Goal: Navigation & Orientation: Find specific page/section

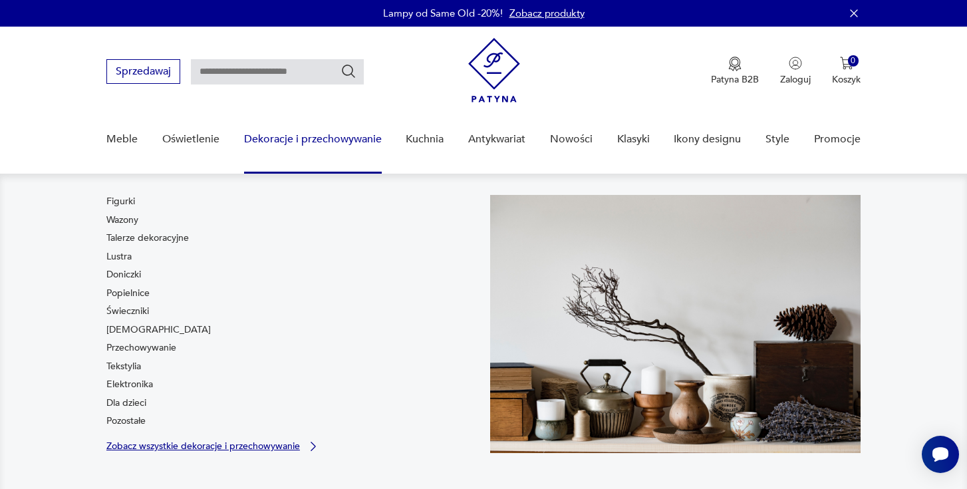
click at [238, 445] on p "Zobacz wszystkie dekoracje i przechowywanie" at bounding box center [203, 446] width 194 height 9
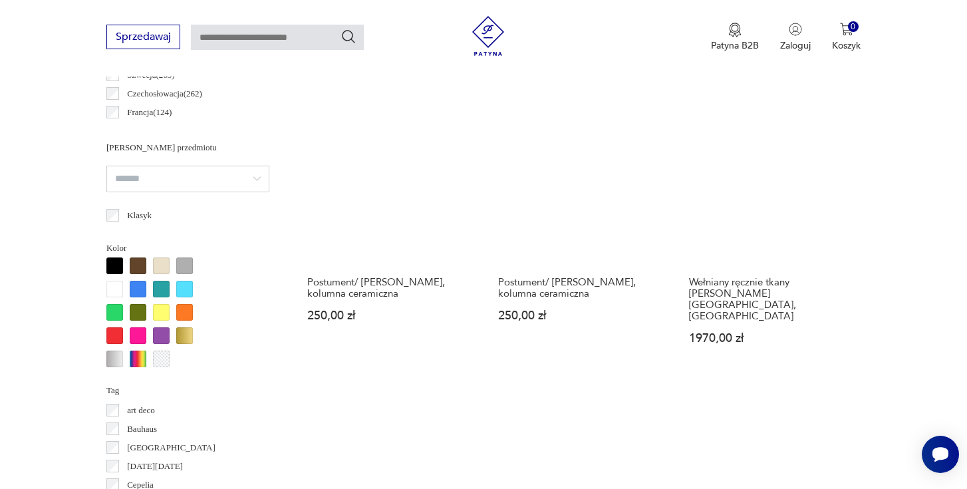
scroll to position [857, 0]
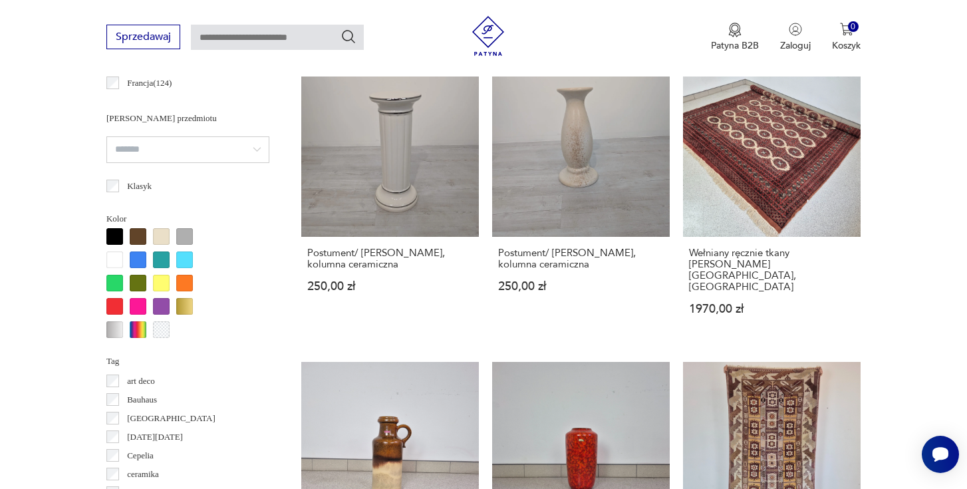
click at [118, 330] on div at bounding box center [114, 329] width 17 height 17
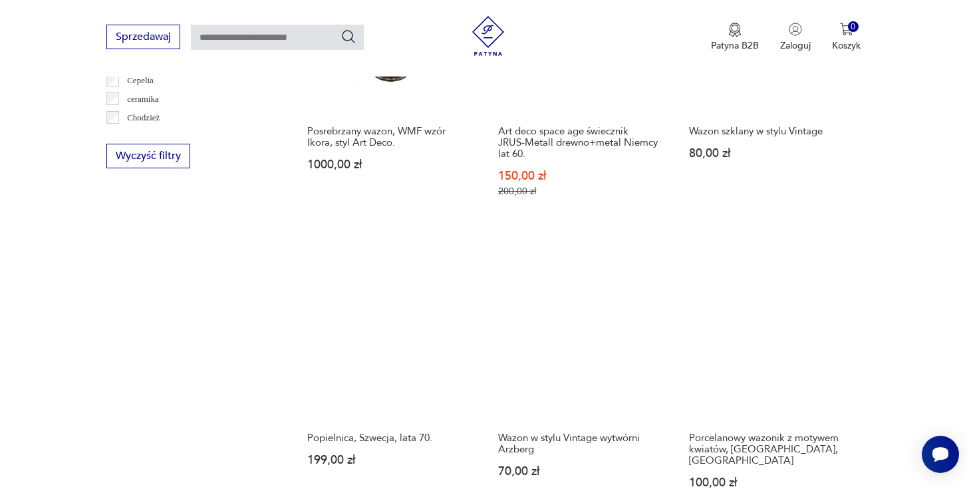
scroll to position [1234, 0]
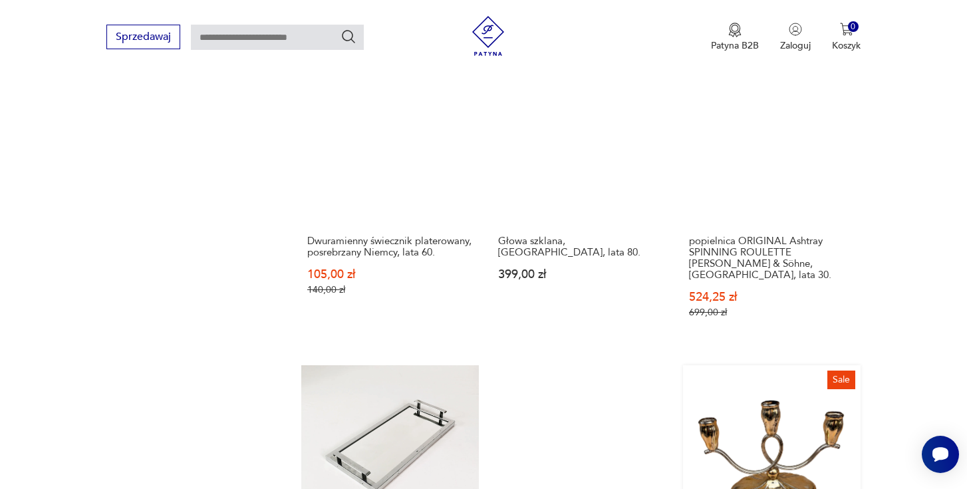
scroll to position [1456, 0]
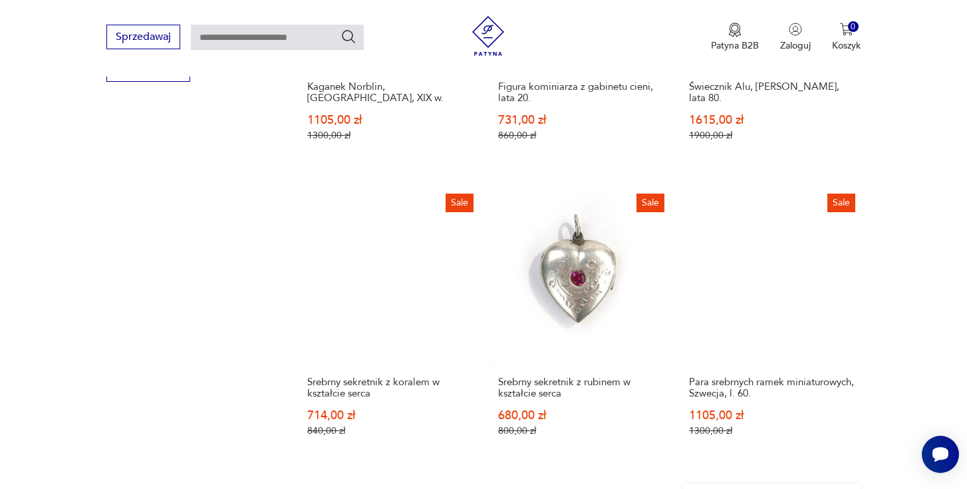
scroll to position [1426, 0]
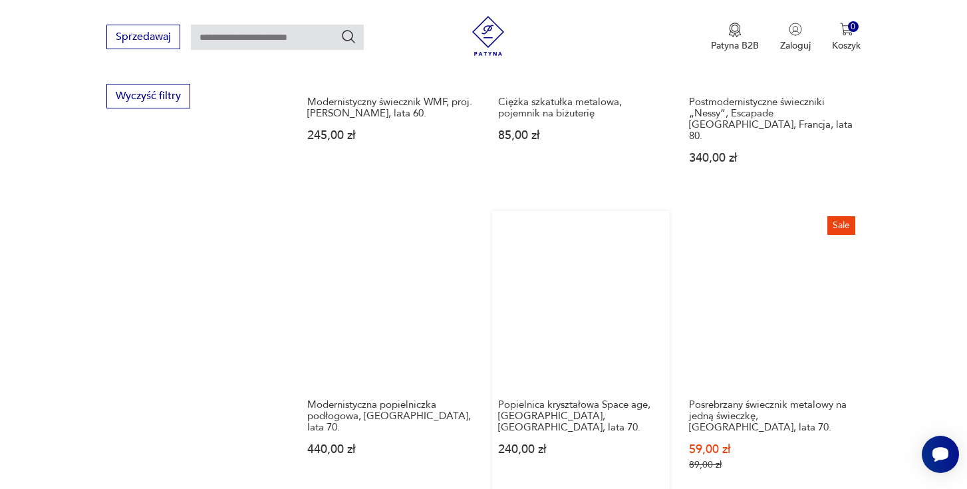
scroll to position [1318, 0]
